Goal: Transaction & Acquisition: Purchase product/service

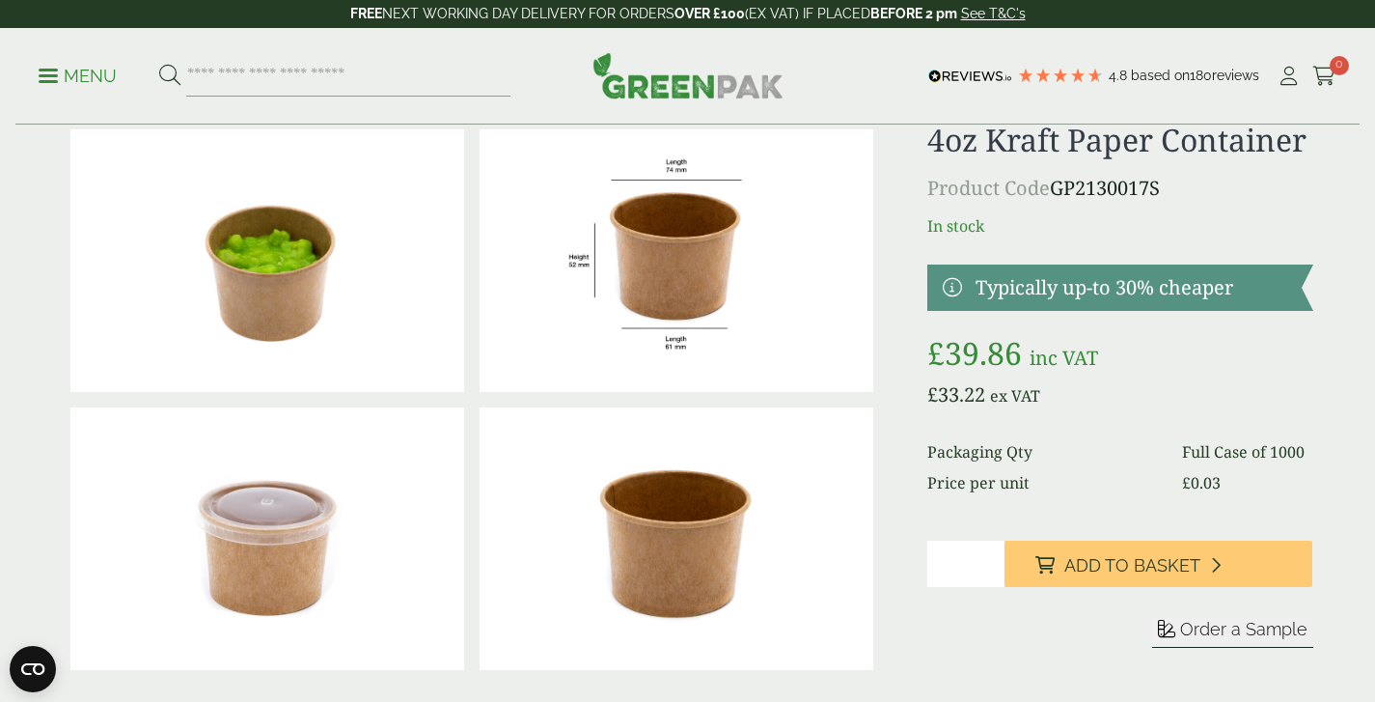
scroll to position [67, 0]
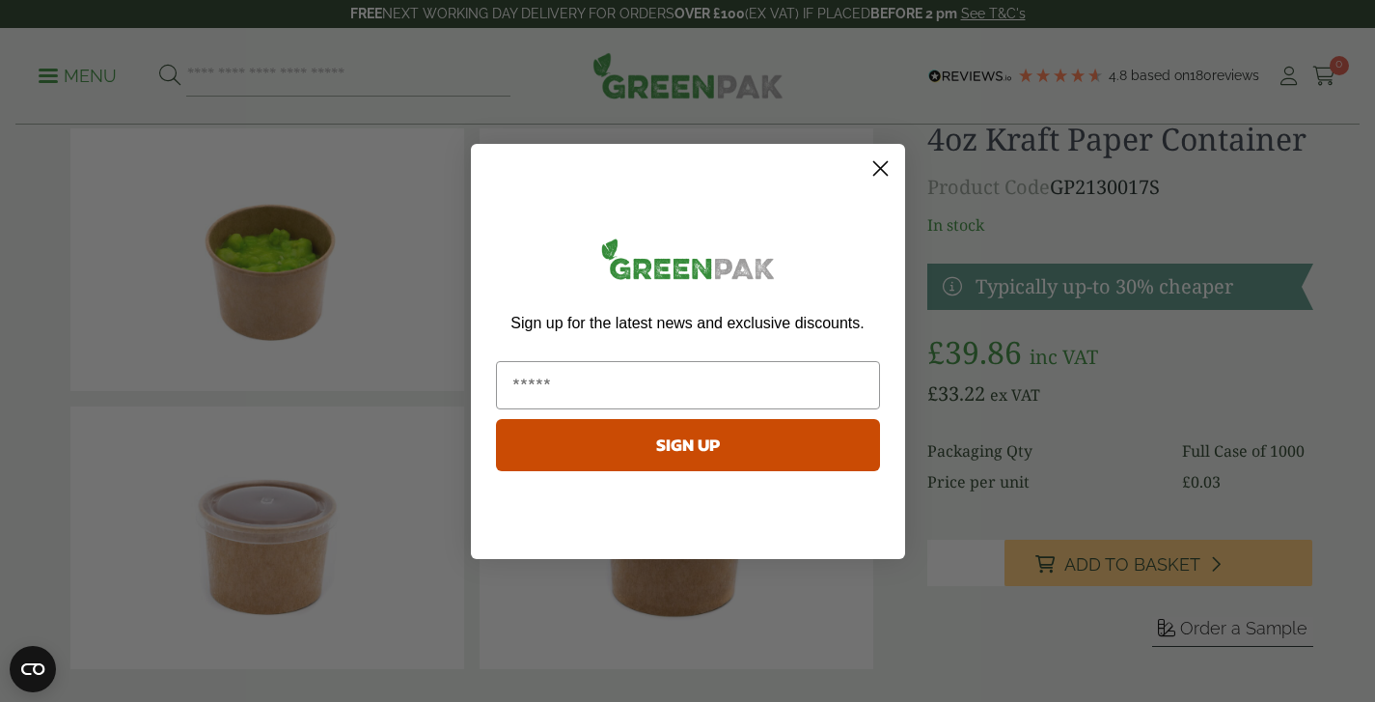
click at [882, 160] on circle "Close dialog" at bounding box center [880, 168] width 32 height 32
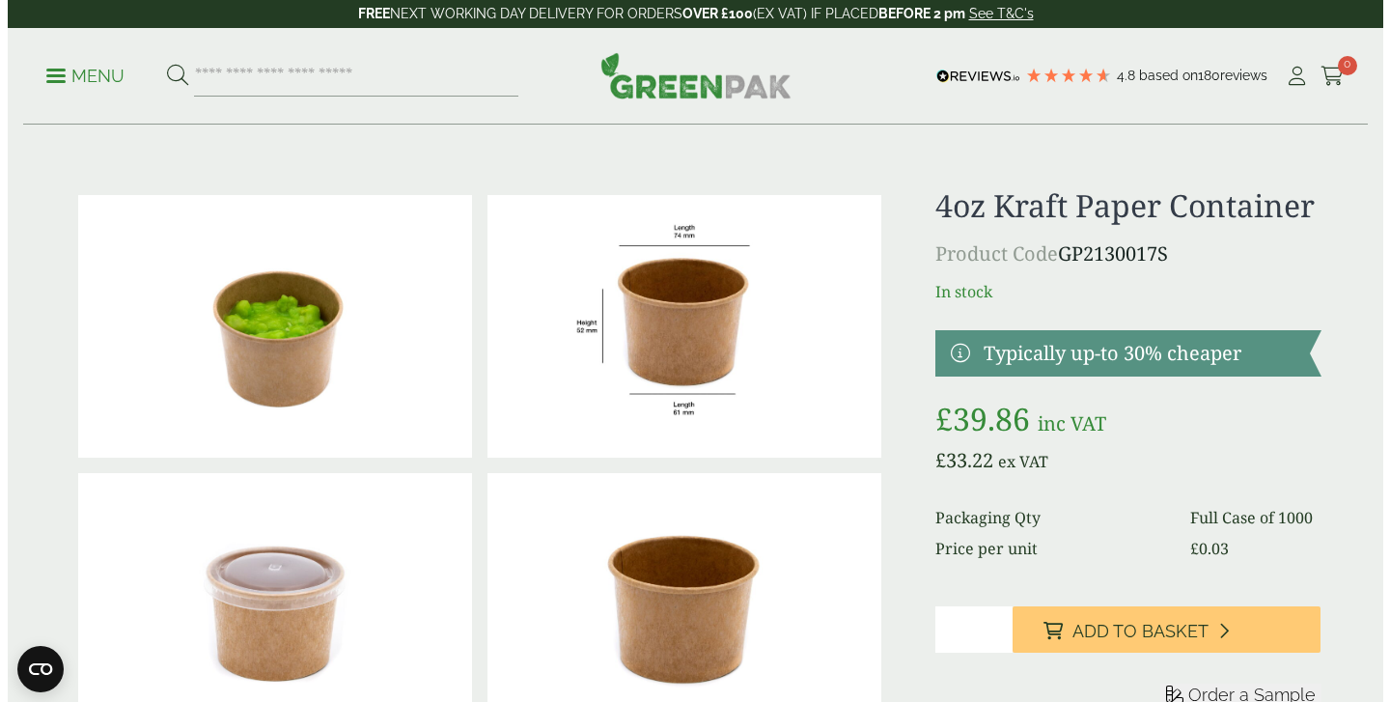
scroll to position [0, 0]
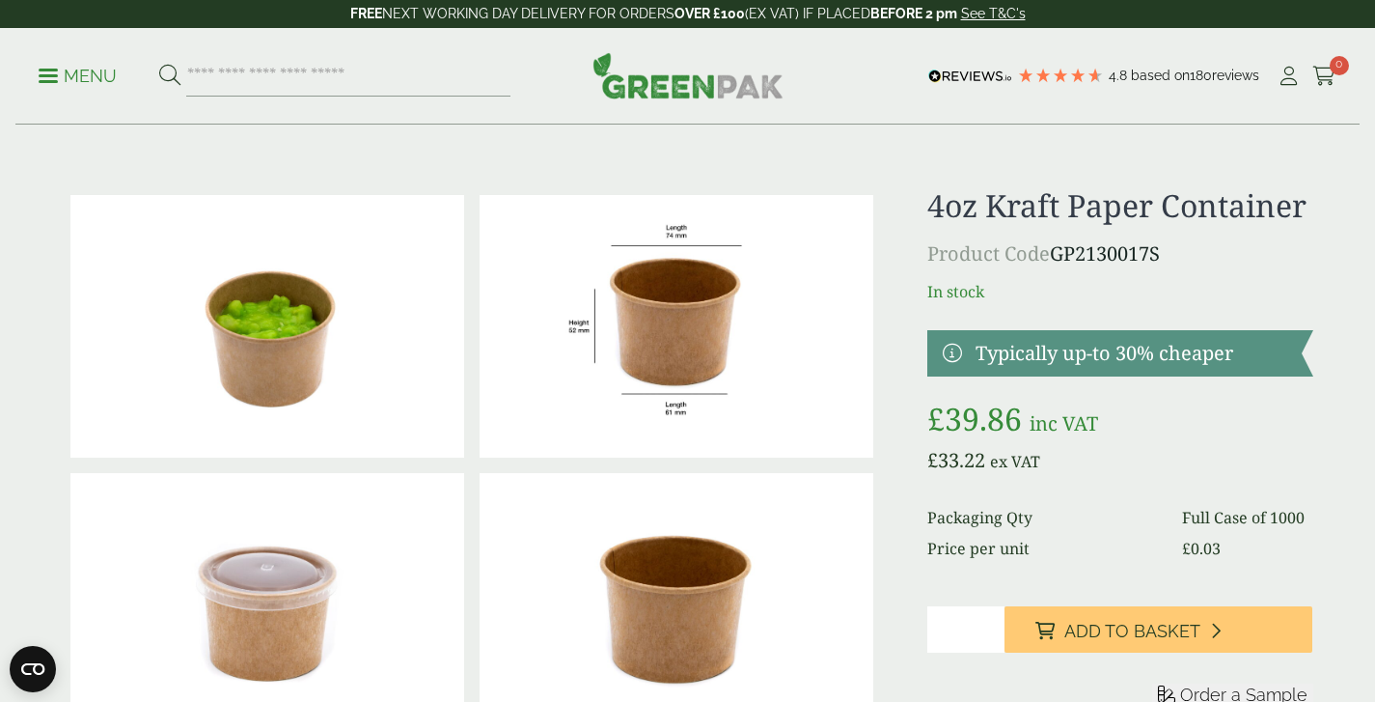
click at [44, 81] on link "Menu" at bounding box center [78, 74] width 78 height 19
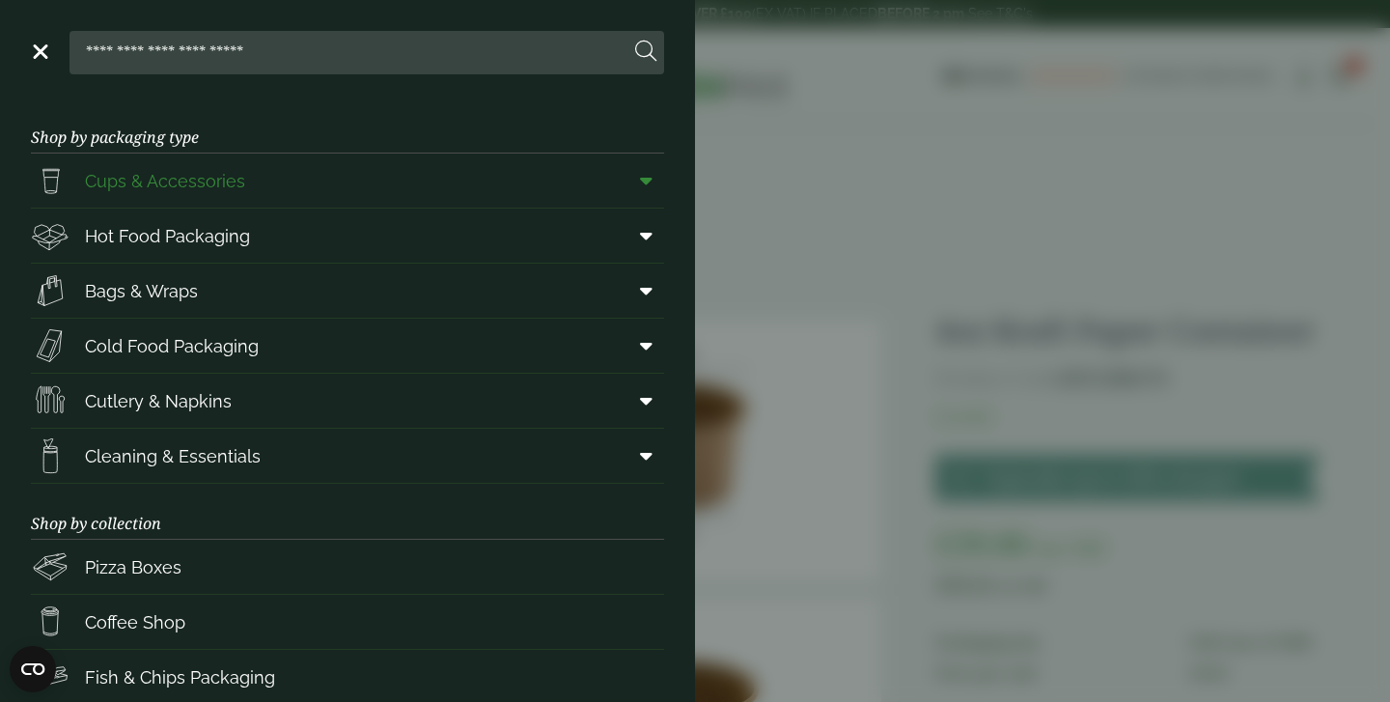
click at [351, 177] on link "Cups & Accessories" at bounding box center [347, 180] width 633 height 54
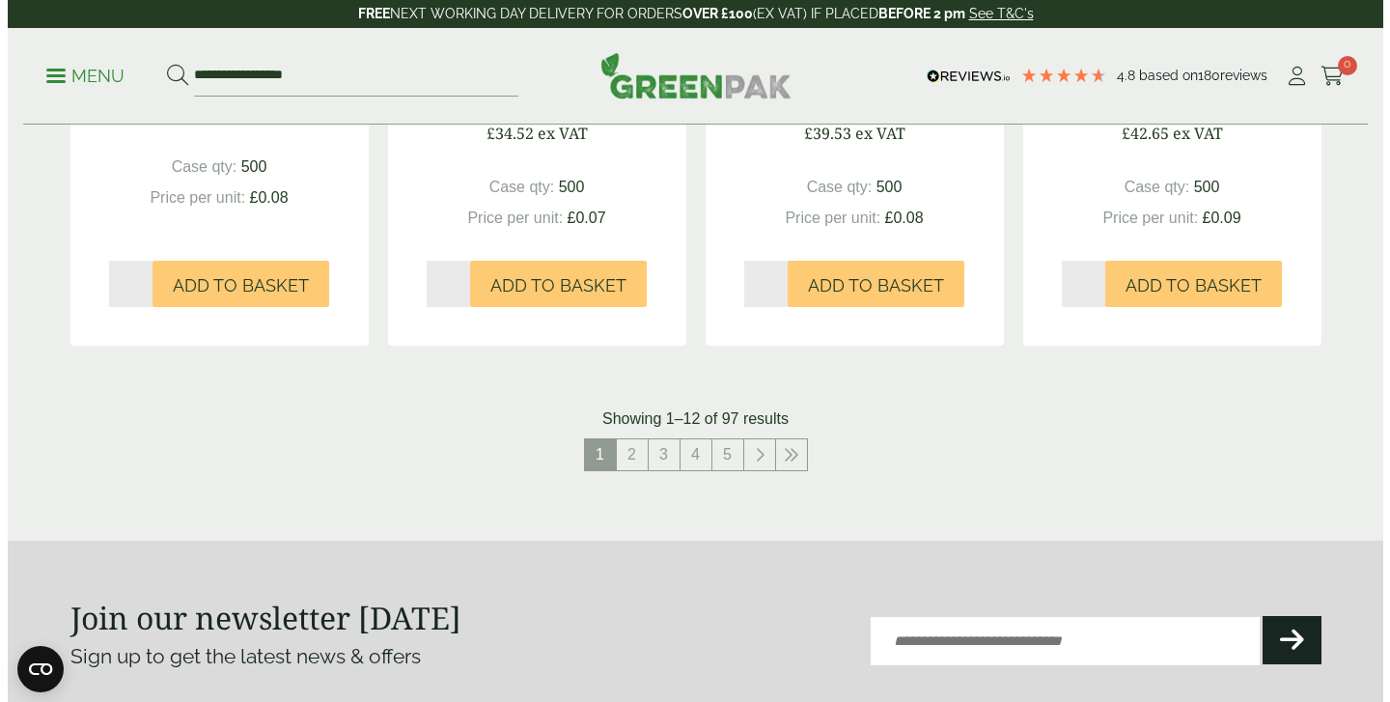
scroll to position [1869, 0]
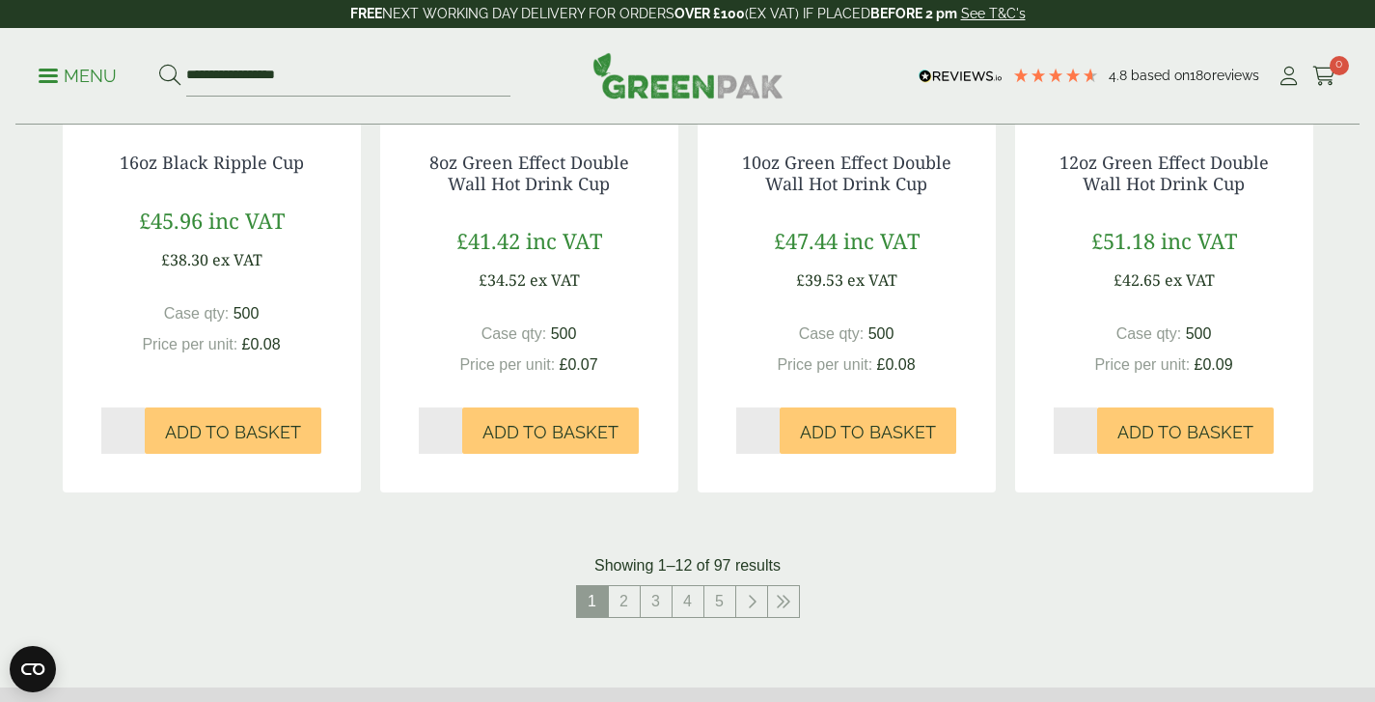
click at [42, 69] on link "Menu" at bounding box center [78, 74] width 78 height 19
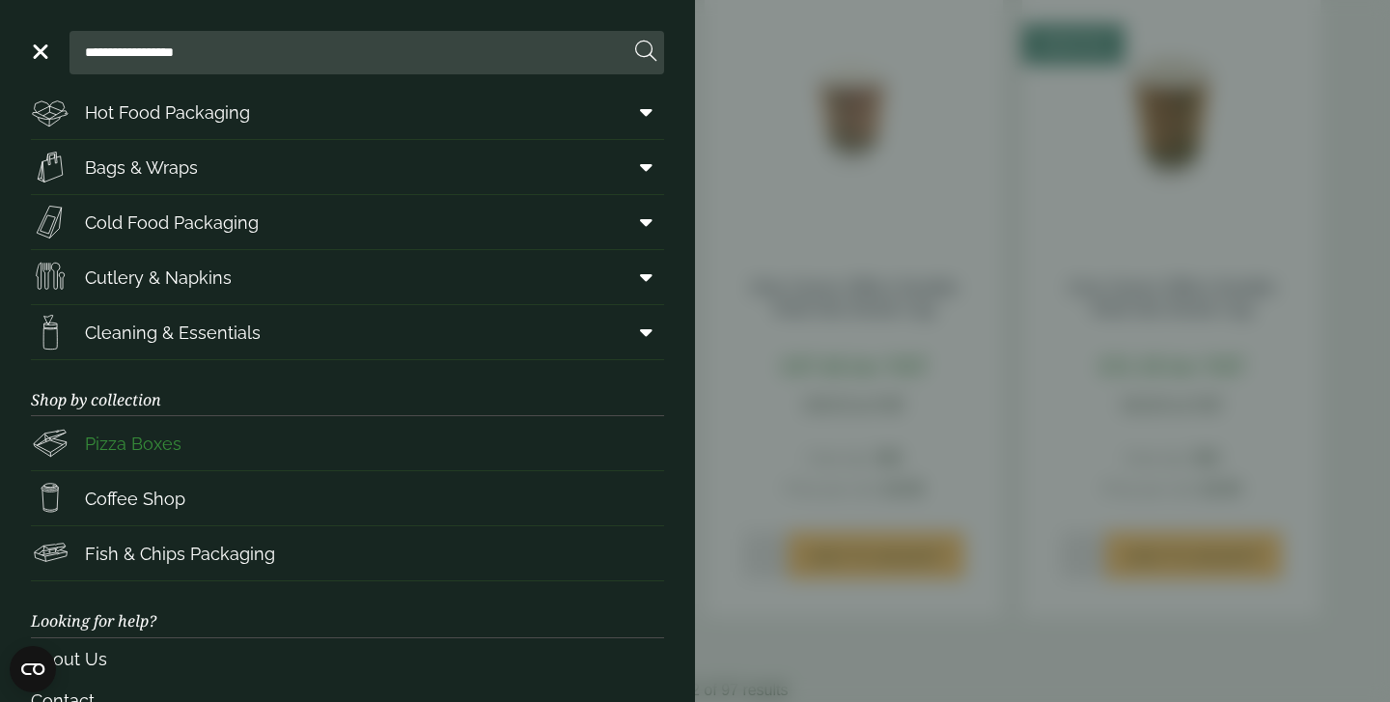
scroll to position [123, 0]
click at [306, 61] on input "**********" at bounding box center [353, 52] width 552 height 41
type input "*"
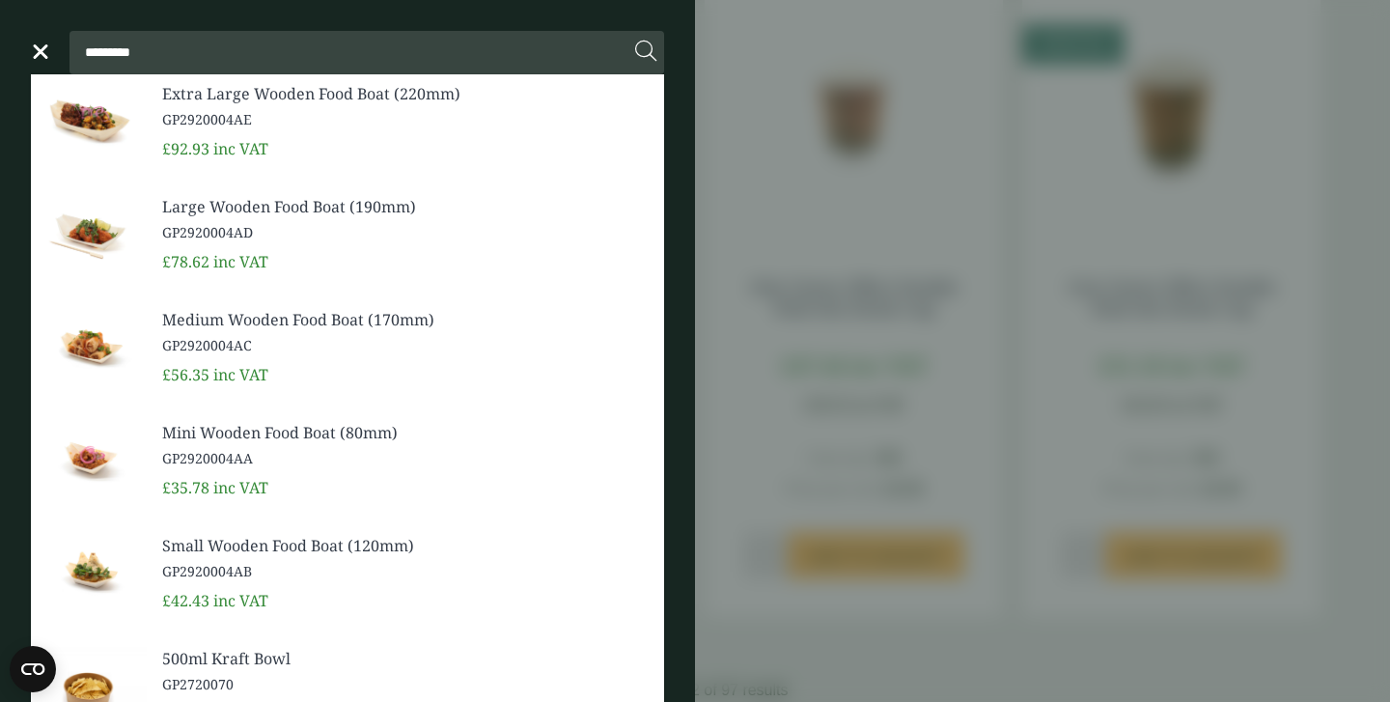
type input "*********"
click at [646, 52] on button at bounding box center [645, 52] width 21 height 25
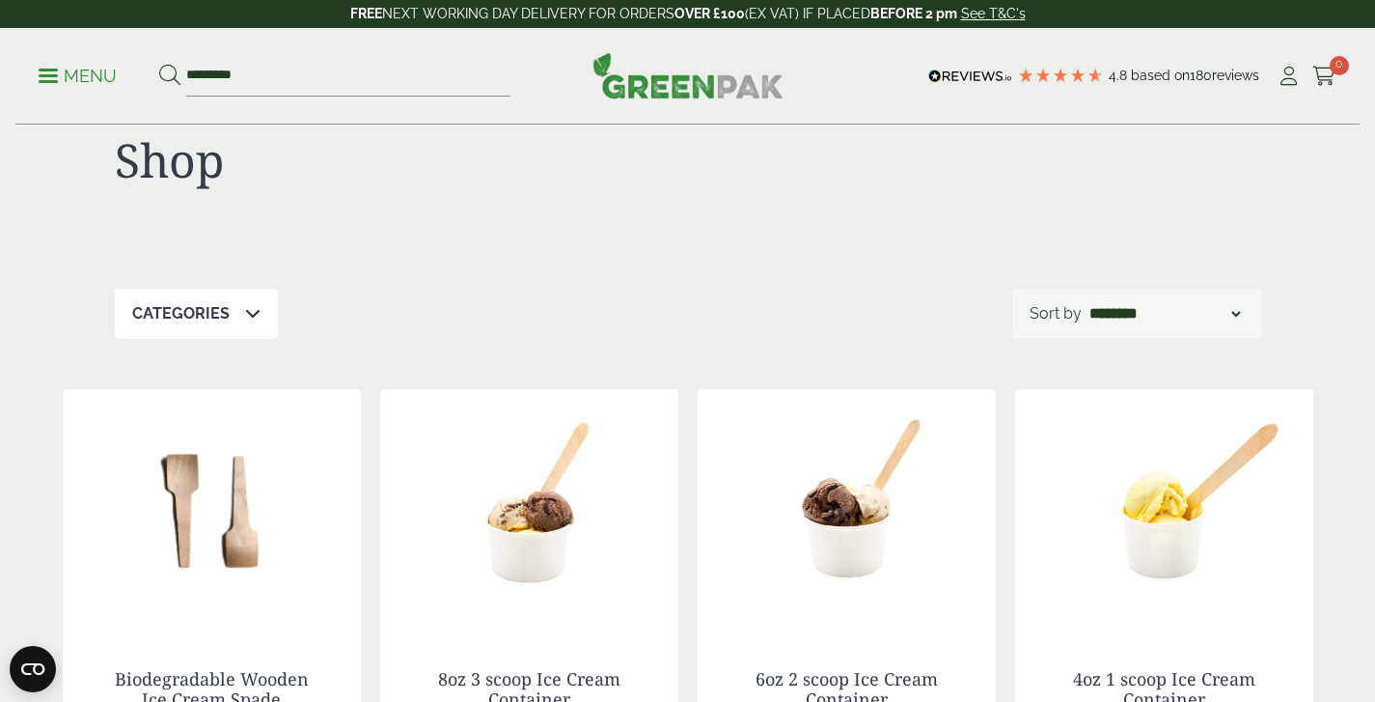
scroll to position [68, 0]
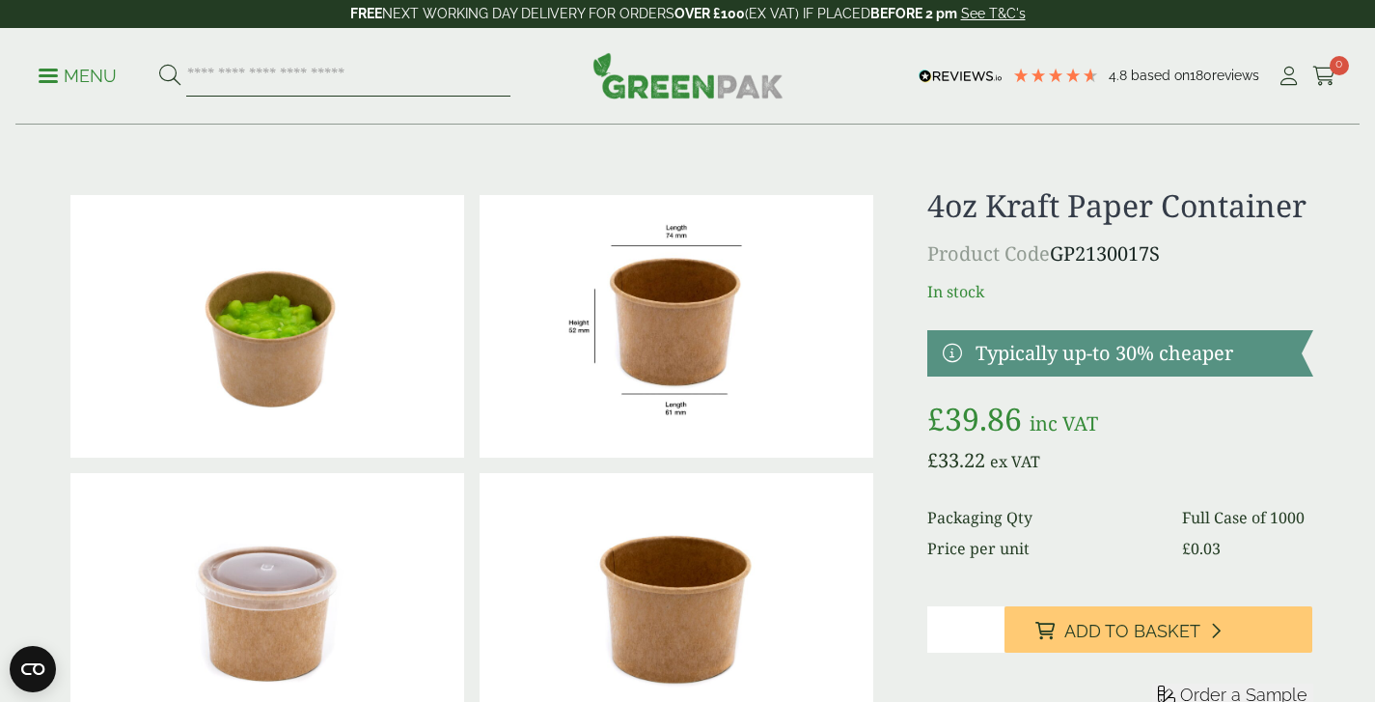
click at [218, 81] on input "search" at bounding box center [348, 76] width 324 height 41
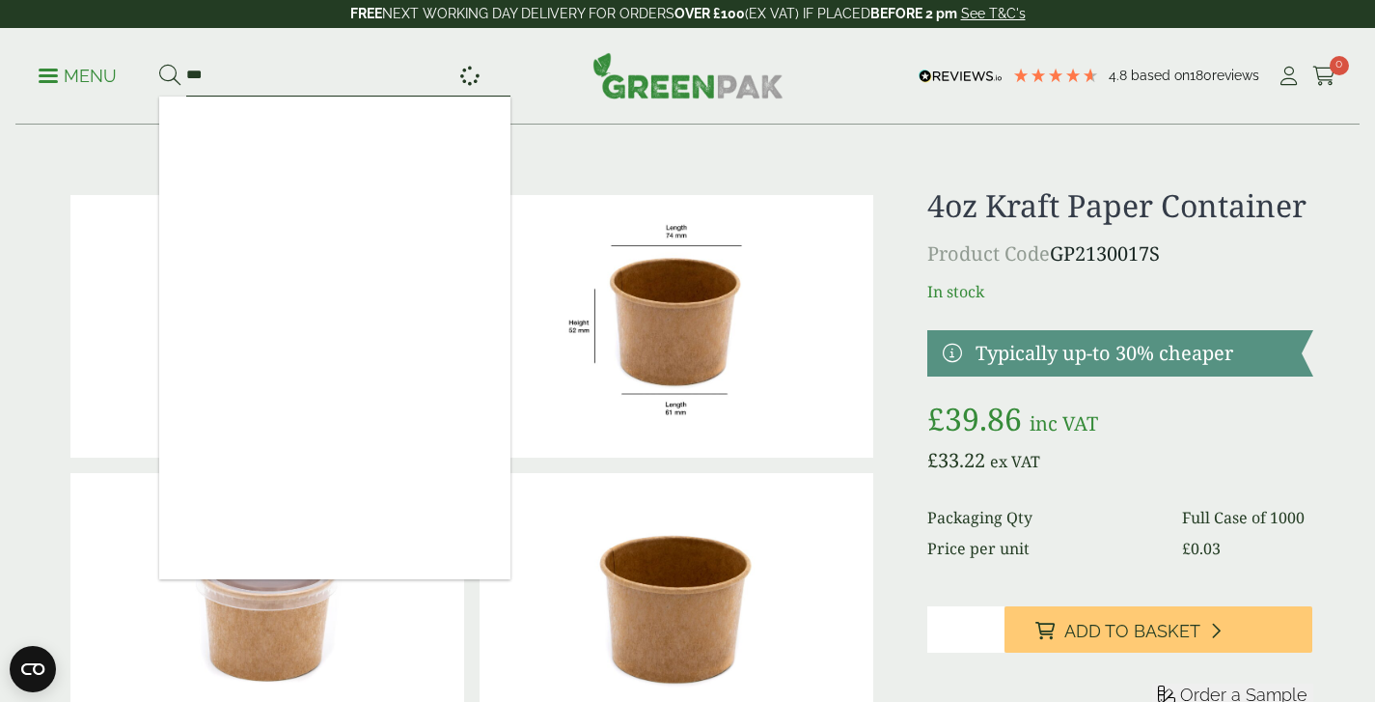
type input "***"
click at [169, 75] on button at bounding box center [169, 76] width 21 height 25
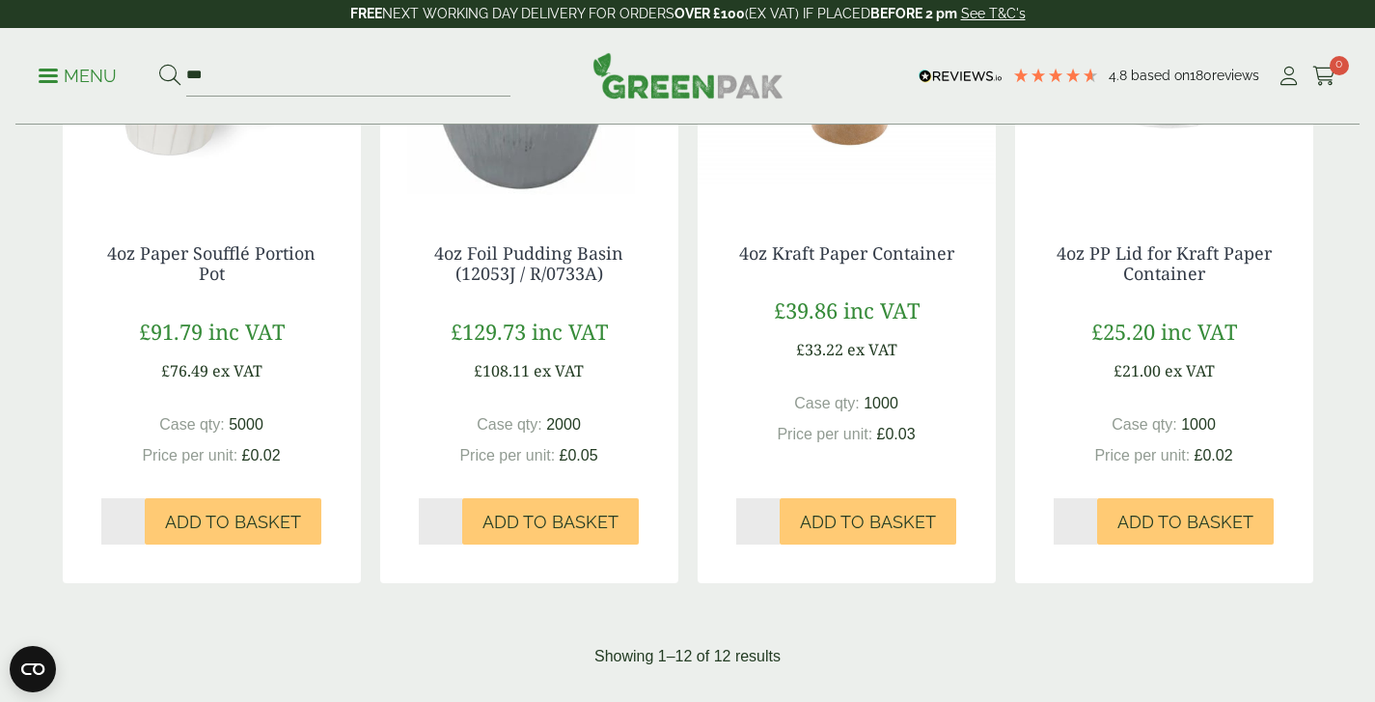
scroll to position [1582, 0]
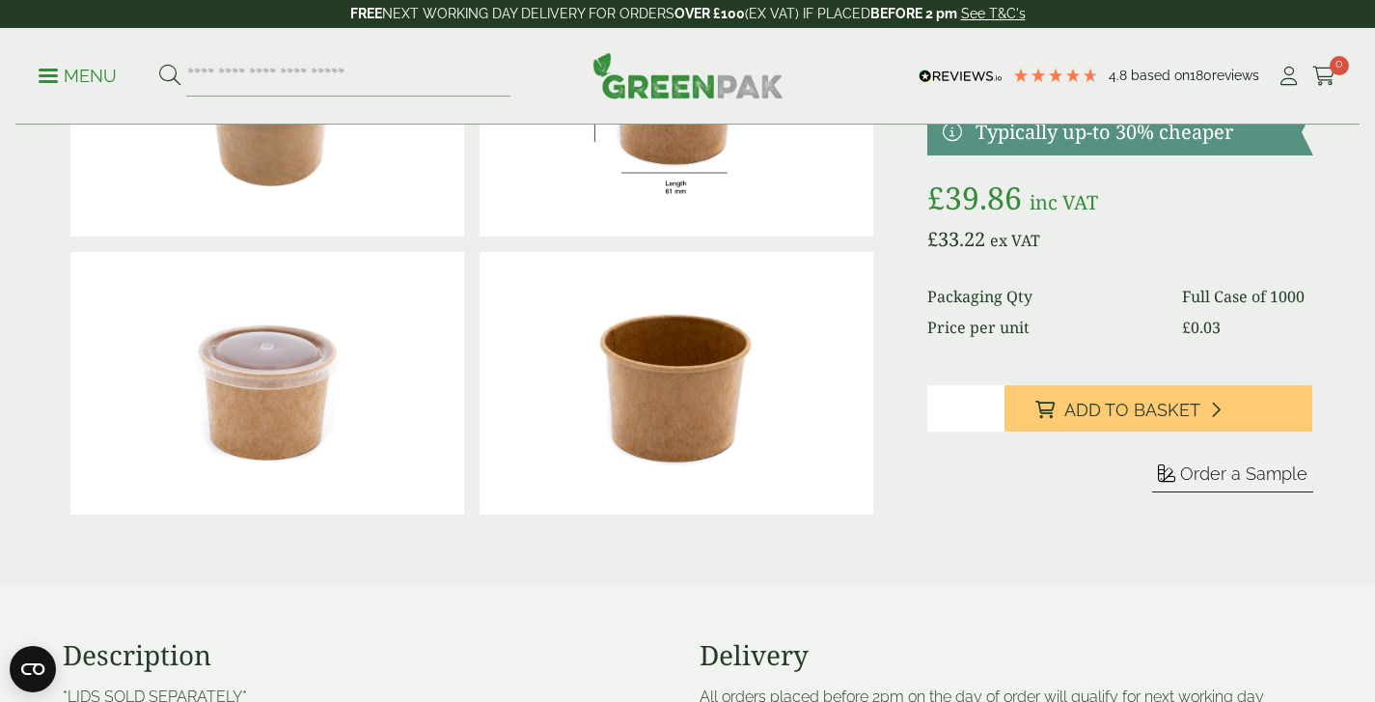
scroll to position [222, 0]
click at [270, 369] on img at bounding box center [267, 382] width 394 height 263
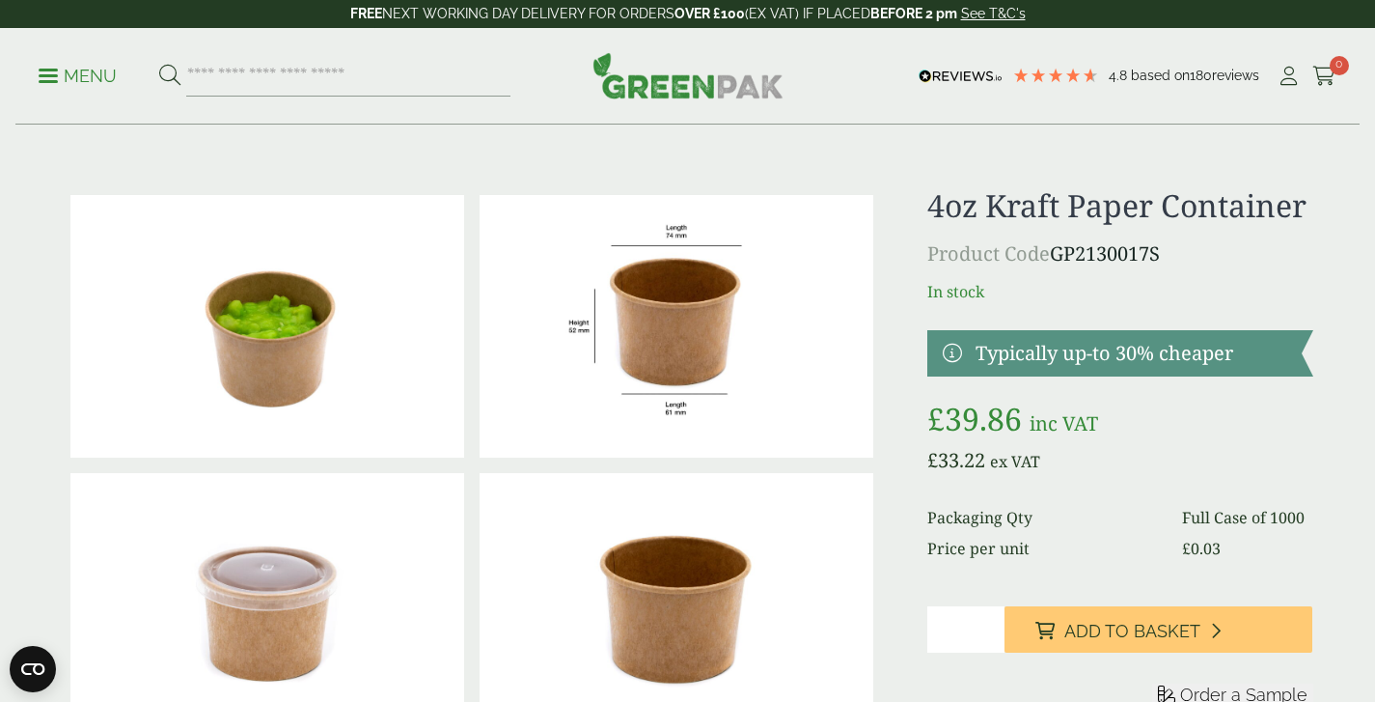
scroll to position [0, 0]
